Goal: Check status: Check status

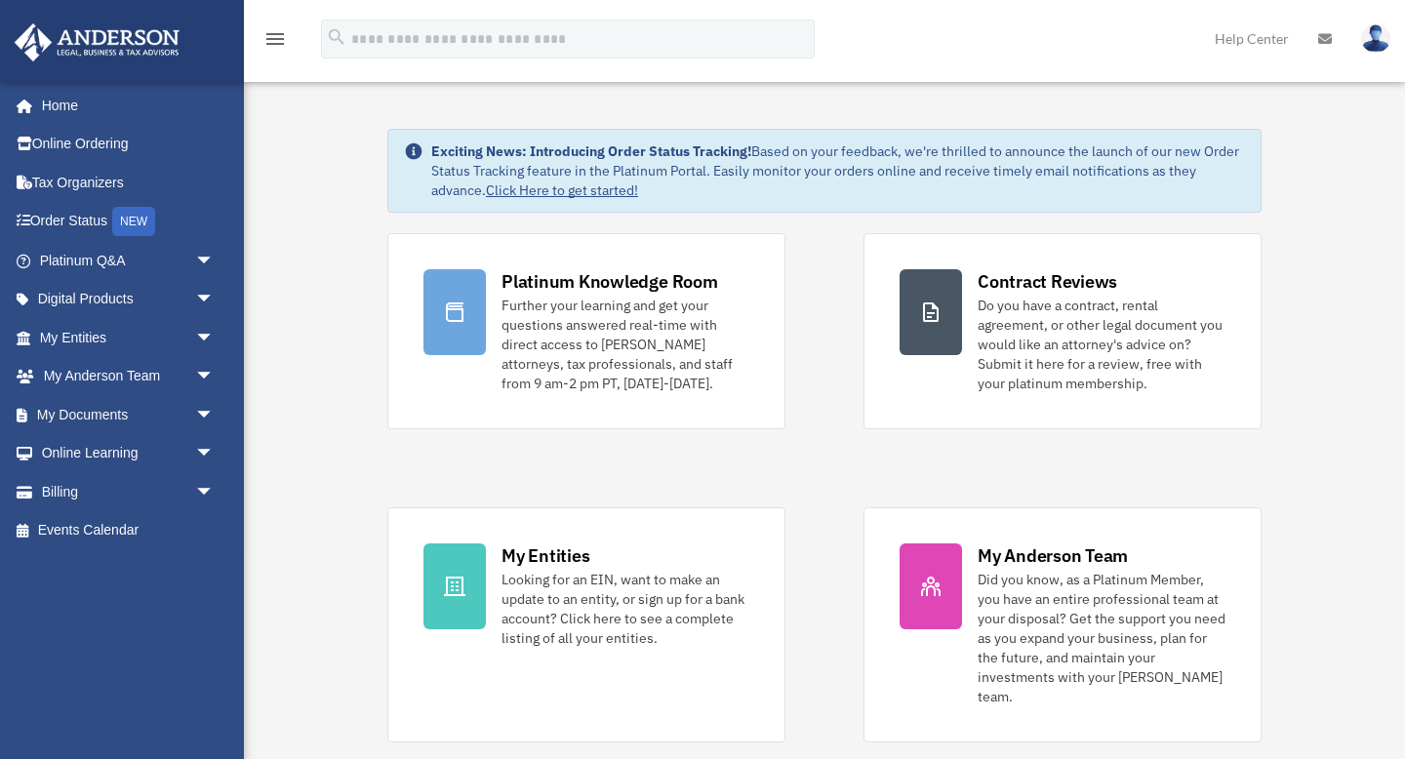
click at [102, 601] on div "[EMAIL_ADDRESS][DOMAIN_NAME] Sign Out [EMAIL_ADDRESS][DOMAIN_NAME] Home Online …" at bounding box center [122, 387] width 244 height 613
click at [199, 499] on span "arrow_drop_down" at bounding box center [214, 492] width 39 height 40
click at [115, 571] on link "Past Invoices" at bounding box center [135, 569] width 217 height 39
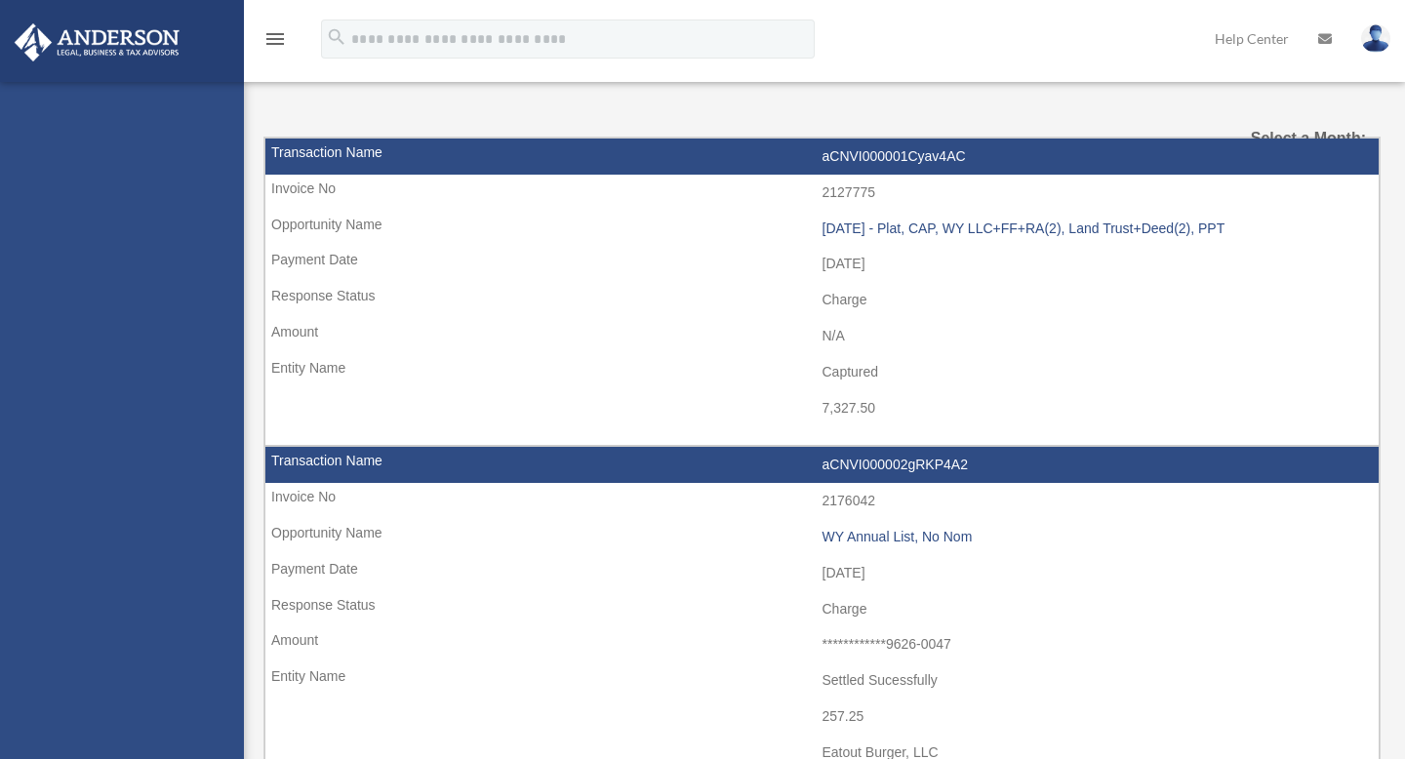
select select
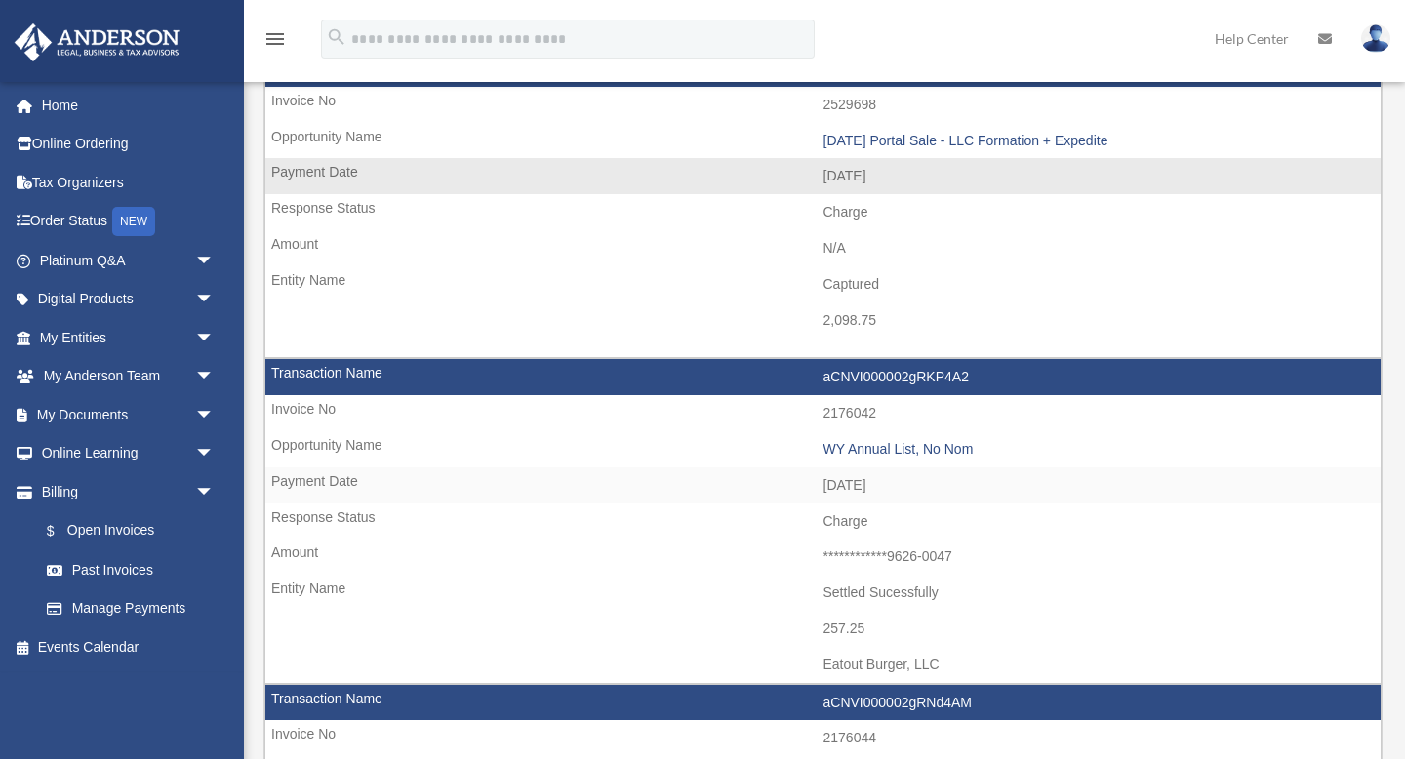
scroll to position [160, 0]
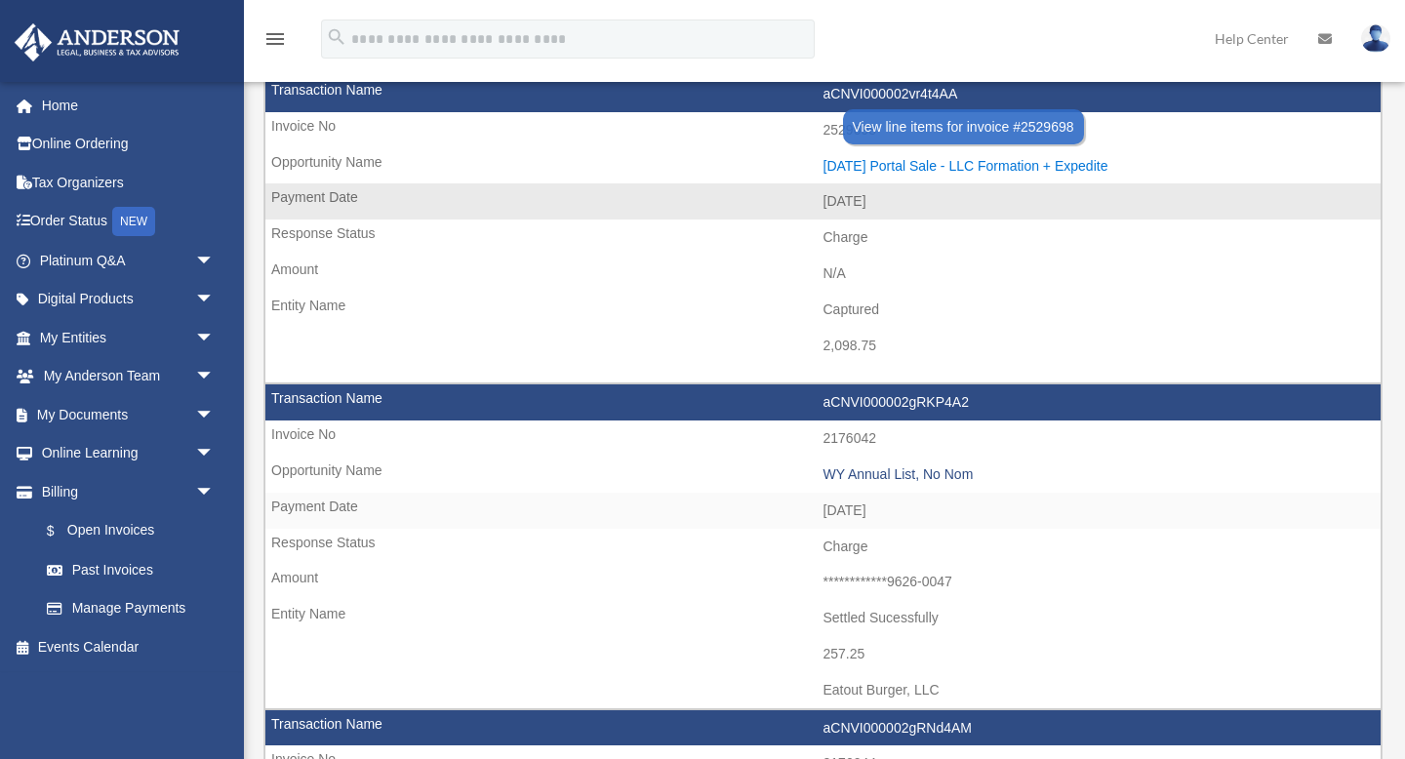
click at [894, 159] on div "[DATE] Portal Sale - LLC Formation + Expedite" at bounding box center [1097, 166] width 548 height 17
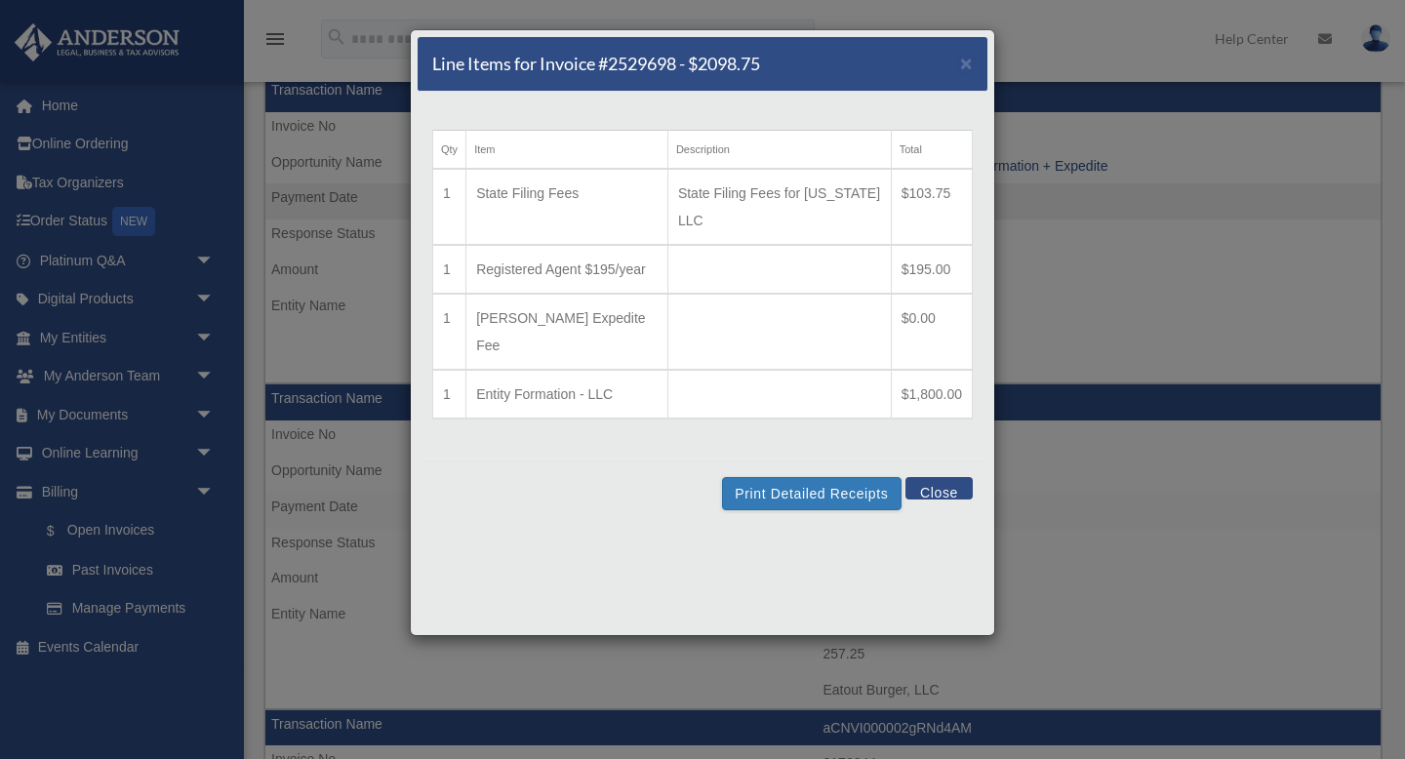
click at [943, 477] on button "Close" at bounding box center [938, 488] width 67 height 22
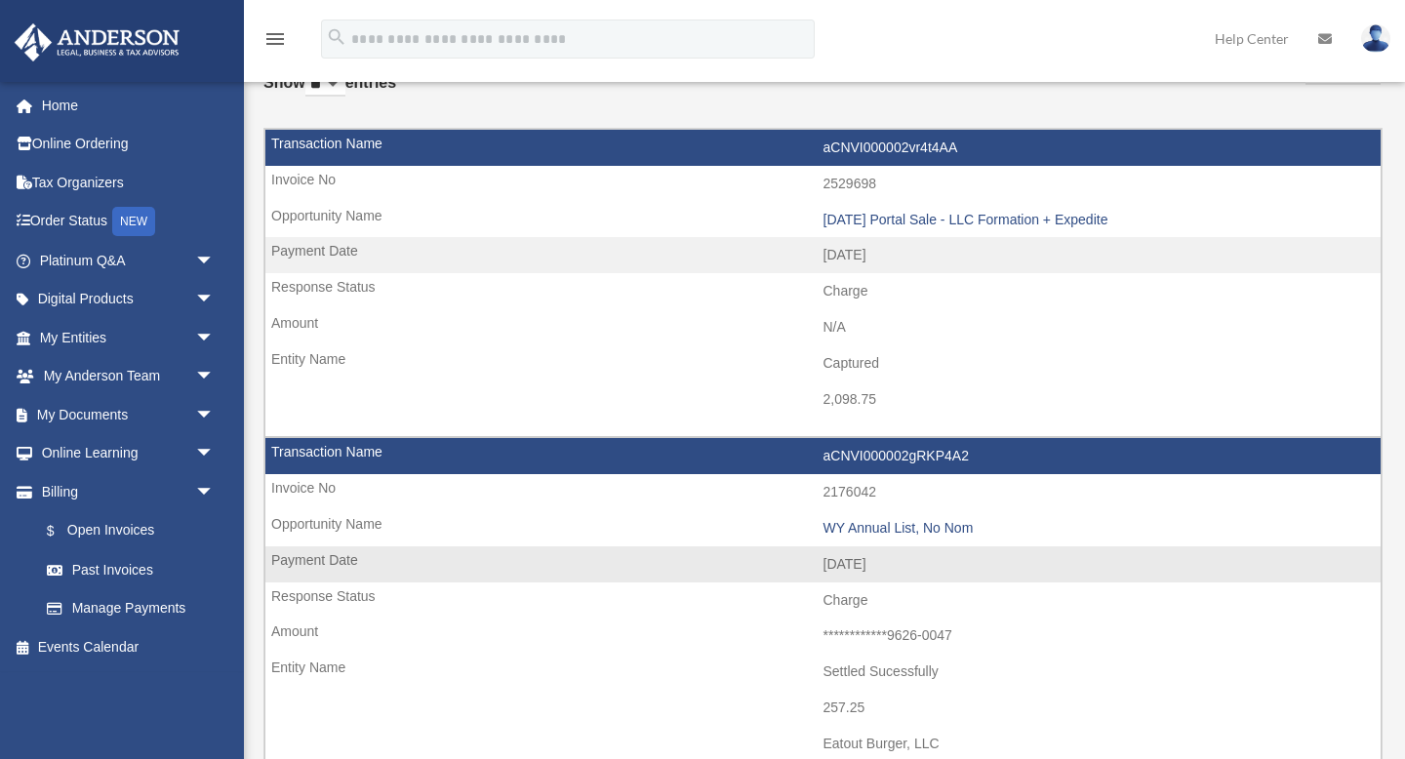
scroll to position [0, 0]
